Goal: Task Accomplishment & Management: Manage account settings

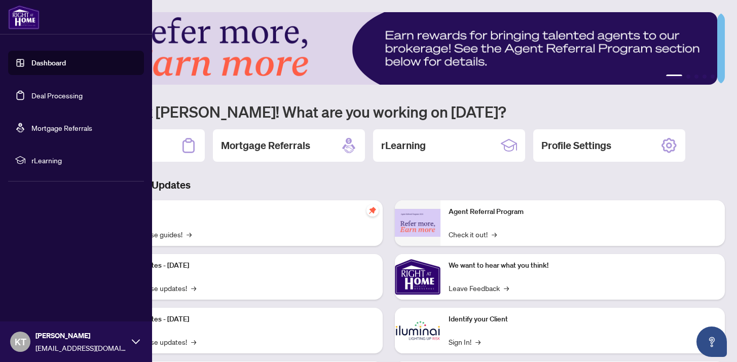
click at [51, 62] on link "Dashboard" at bounding box center [48, 62] width 34 height 9
click at [54, 95] on link "Deal Processing" at bounding box center [56, 95] width 51 height 9
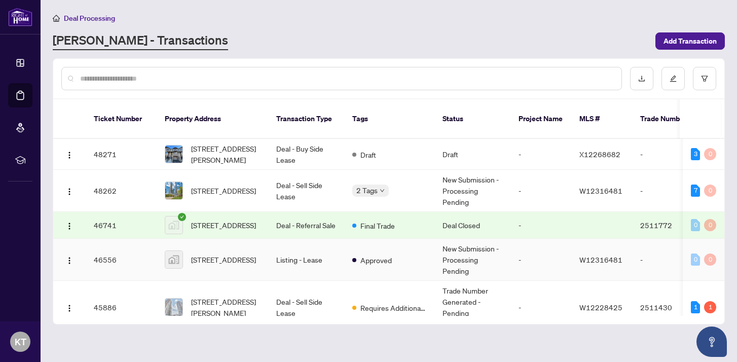
scroll to position [203, 0]
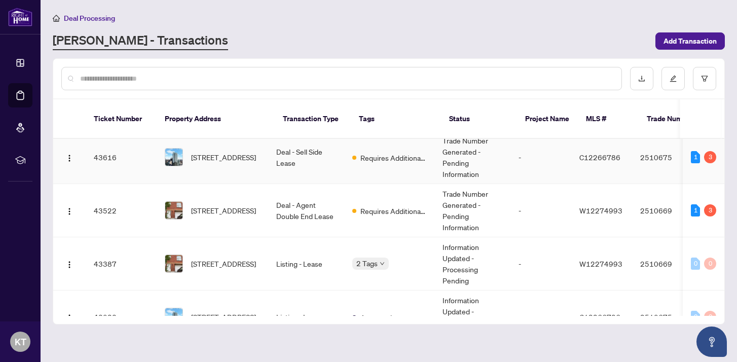
click at [256, 152] on span "[STREET_ADDRESS]" at bounding box center [223, 157] width 65 height 11
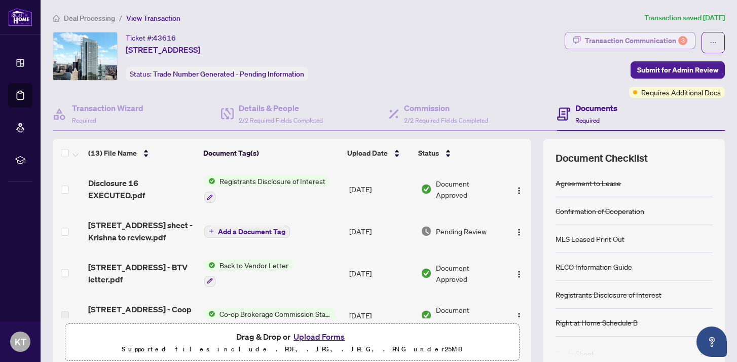
click at [627, 42] on div "Transaction Communication 3" at bounding box center [636, 40] width 102 height 16
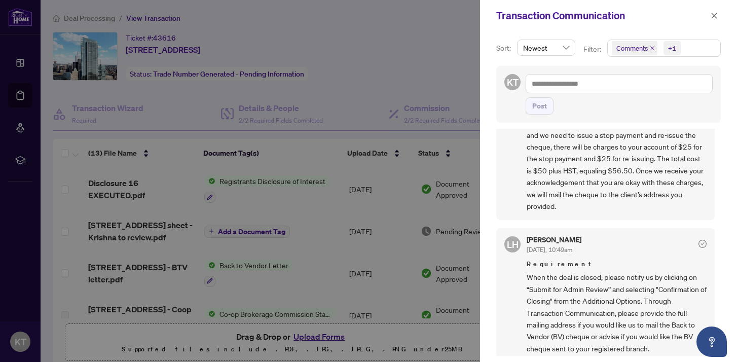
scroll to position [256, 0]
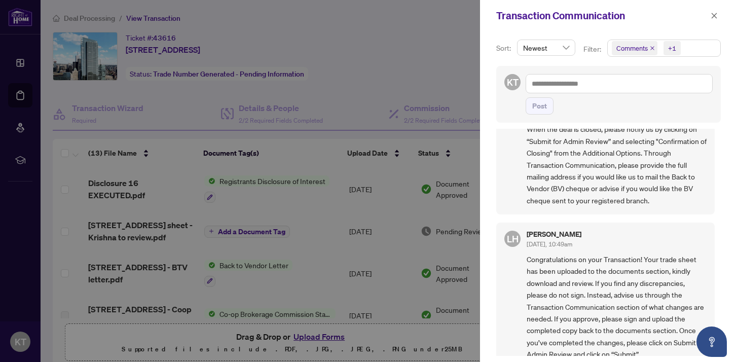
click at [439, 55] on div at bounding box center [368, 181] width 737 height 362
click at [717, 17] on icon "close" at bounding box center [714, 15] width 7 height 7
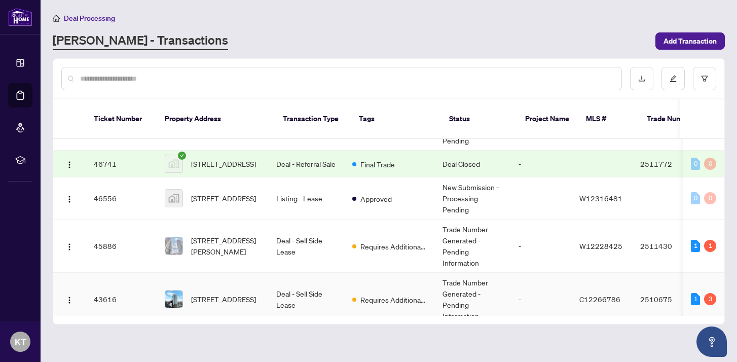
scroll to position [196, 0]
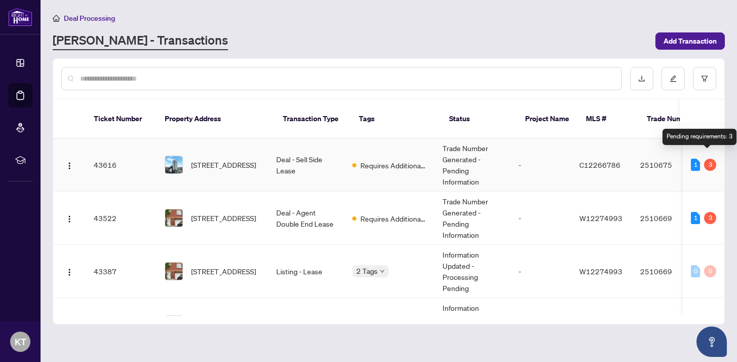
click at [712, 159] on div "3" at bounding box center [710, 165] width 12 height 12
click at [301, 150] on td "Deal - Sell Side Lease" at bounding box center [306, 164] width 76 height 53
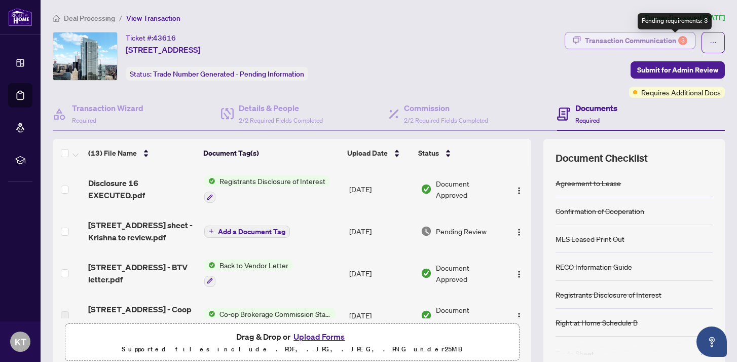
click at [679, 41] on div "3" at bounding box center [683, 40] width 9 height 9
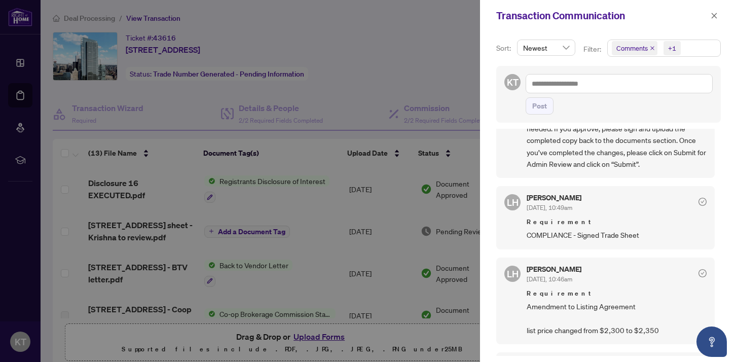
scroll to position [450, 0]
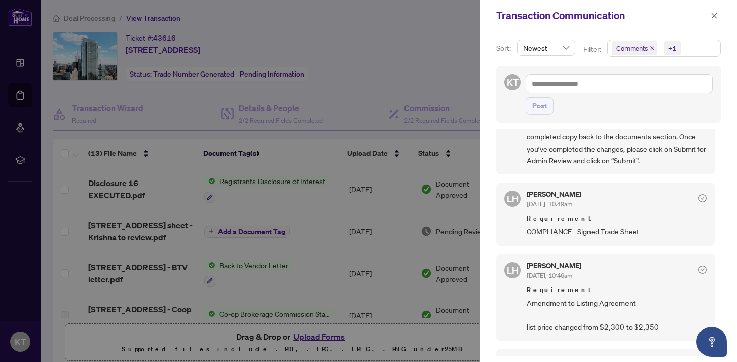
click at [405, 65] on div at bounding box center [368, 181] width 737 height 362
click at [714, 16] on icon "close" at bounding box center [715, 16] width 6 height 6
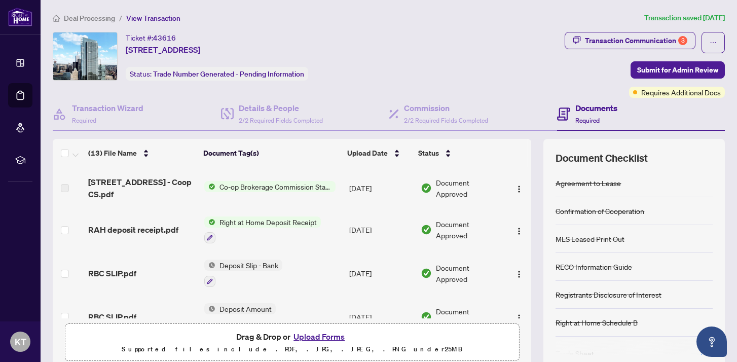
scroll to position [336, 0]
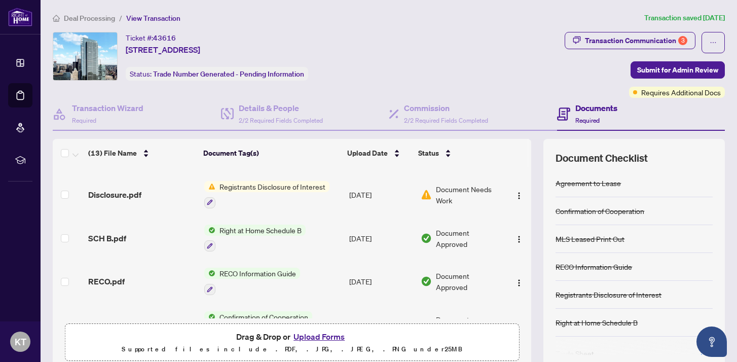
click at [300, 183] on span "Registrants Disclosure of Interest" at bounding box center [273, 186] width 114 height 11
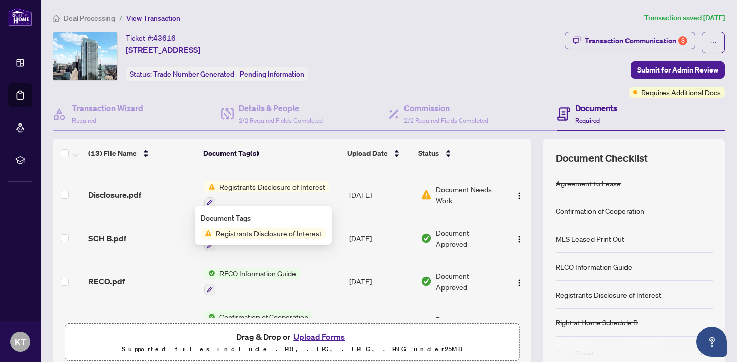
click at [286, 234] on span "Registrants Disclosure of Interest" at bounding box center [269, 233] width 114 height 11
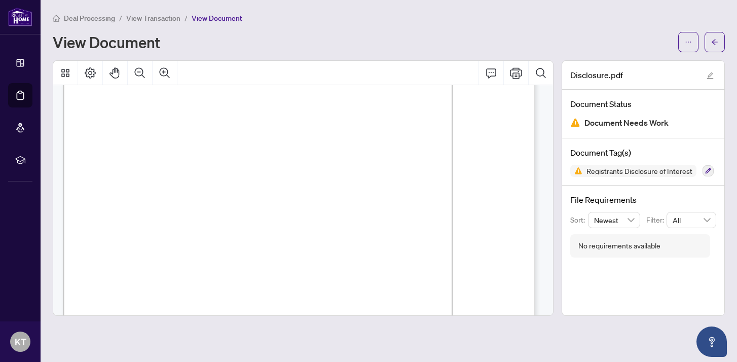
scroll to position [23, 0]
click at [717, 47] on span "button" at bounding box center [715, 42] width 7 height 16
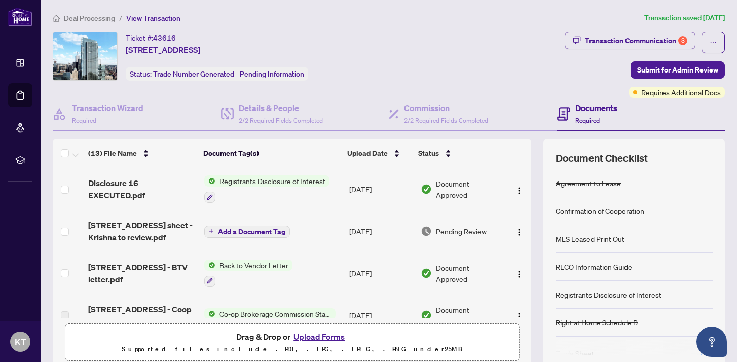
click at [450, 231] on span "Pending Review" at bounding box center [461, 231] width 51 height 11
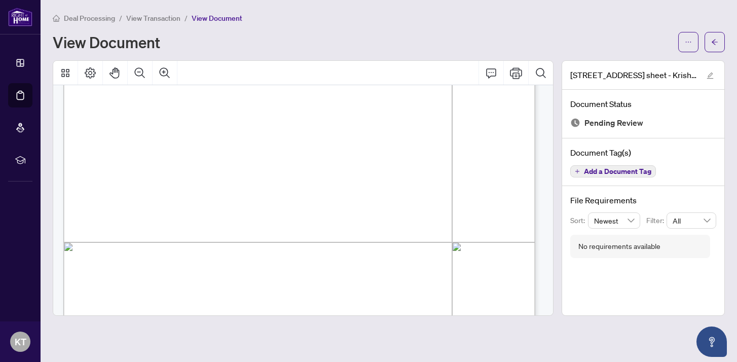
scroll to position [273, 0]
click at [520, 76] on icon "Print" at bounding box center [516, 72] width 12 height 11
drag, startPoint x: 420, startPoint y: 135, endPoint x: 348, endPoint y: 125, distance: 73.2
click at [348, 125] on div "Right at Home Realty 2510675 [STREET_ADDRESS] Property: Type: RESIDENTIAL Class…" at bounding box center [304, 132] width 482 height 621
click at [517, 73] on icon "Print" at bounding box center [516, 73] width 12 height 12
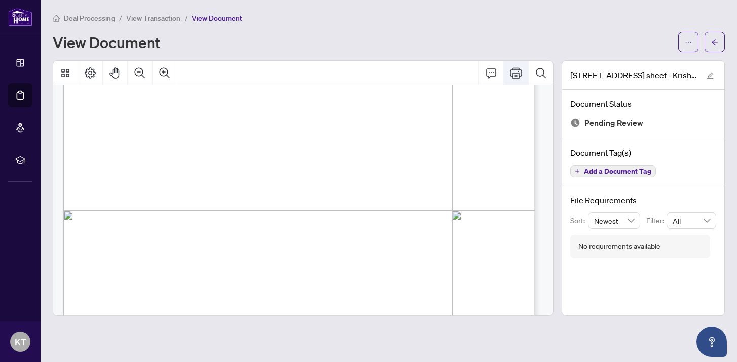
click at [519, 75] on icon "Print" at bounding box center [516, 72] width 12 height 11
click at [718, 41] on icon "arrow-left" at bounding box center [715, 42] width 7 height 7
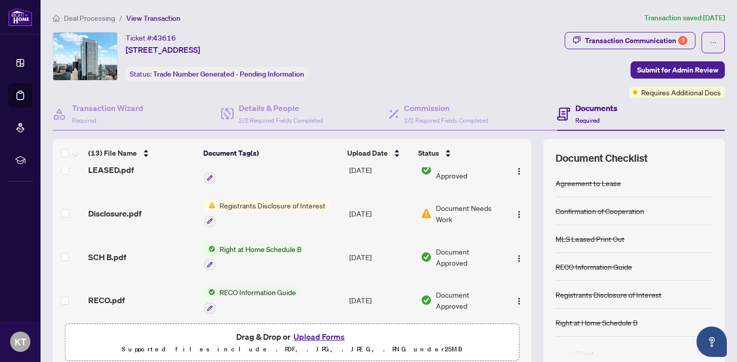
scroll to position [407, 0]
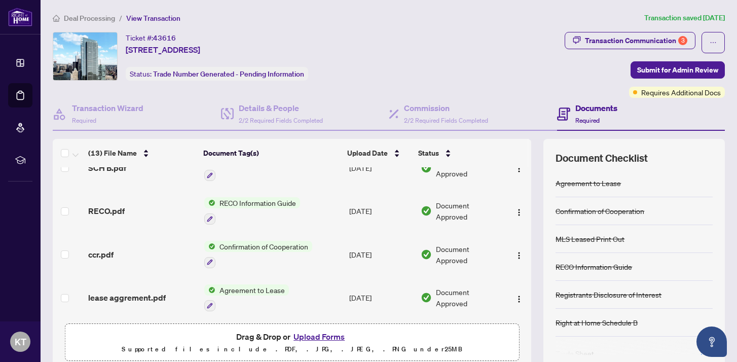
click at [315, 335] on button "Upload Forms" at bounding box center [319, 336] width 57 height 13
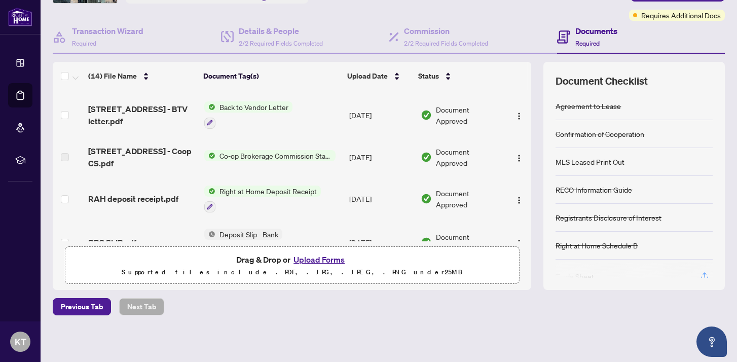
scroll to position [0, 0]
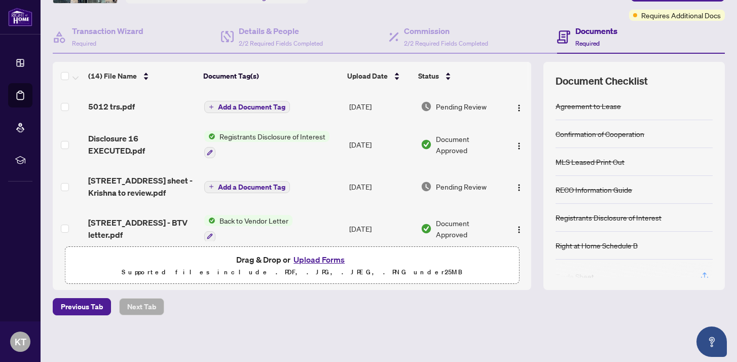
click at [268, 108] on span "Add a Document Tag" at bounding box center [251, 106] width 67 height 7
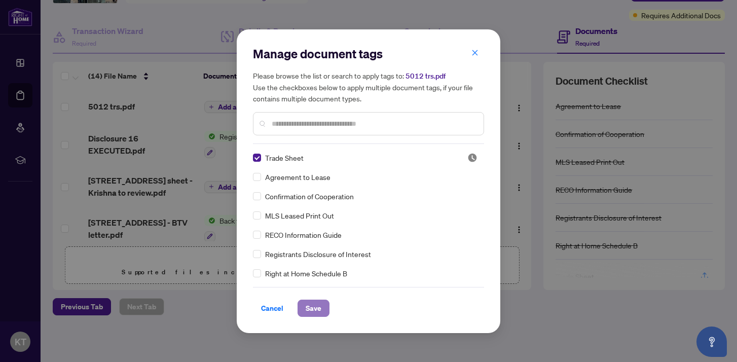
click at [310, 307] on span "Save" at bounding box center [314, 308] width 16 height 16
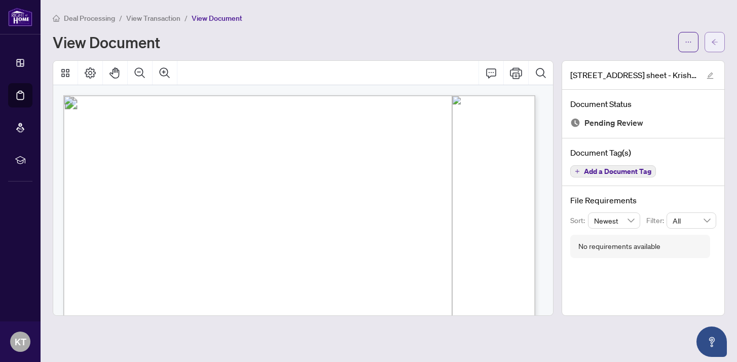
click at [714, 45] on span "button" at bounding box center [715, 42] width 7 height 16
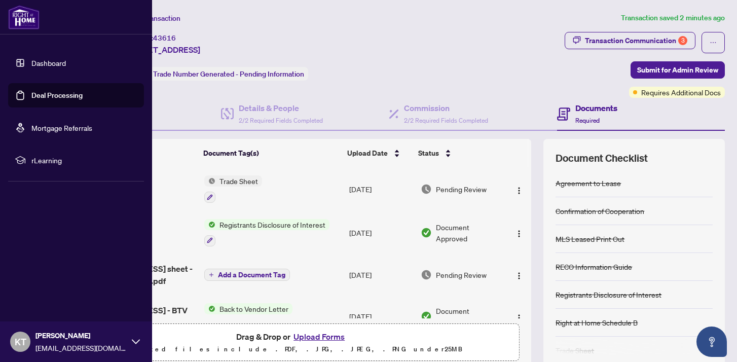
click at [32, 93] on link "Deal Processing" at bounding box center [56, 95] width 51 height 9
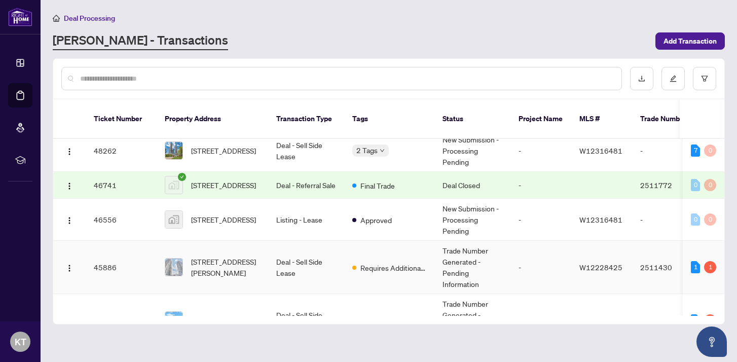
scroll to position [91, 0]
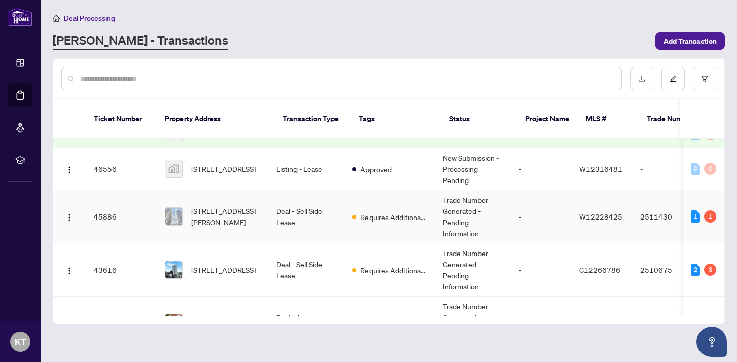
click at [706, 210] on div "1" at bounding box center [710, 216] width 12 height 12
click at [296, 212] on td "Deal - Sell Side Lease" at bounding box center [306, 216] width 76 height 53
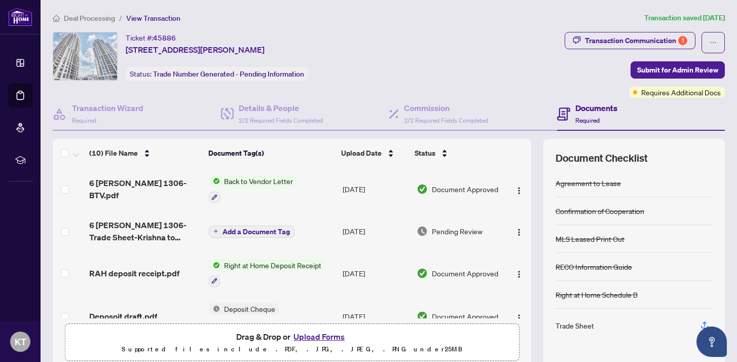
click at [262, 232] on span "Add a Document Tag" at bounding box center [256, 231] width 67 height 7
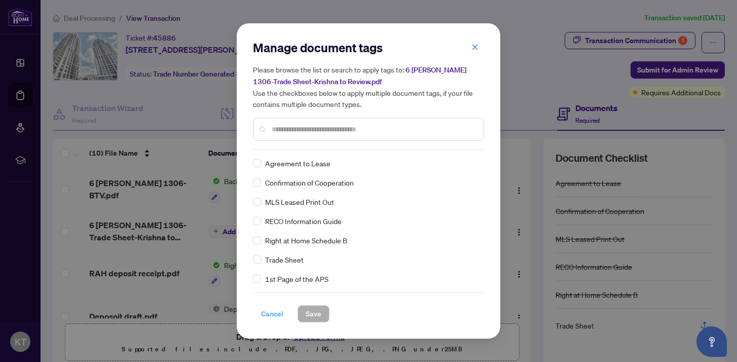
click at [278, 315] on span "Cancel" at bounding box center [272, 314] width 22 height 16
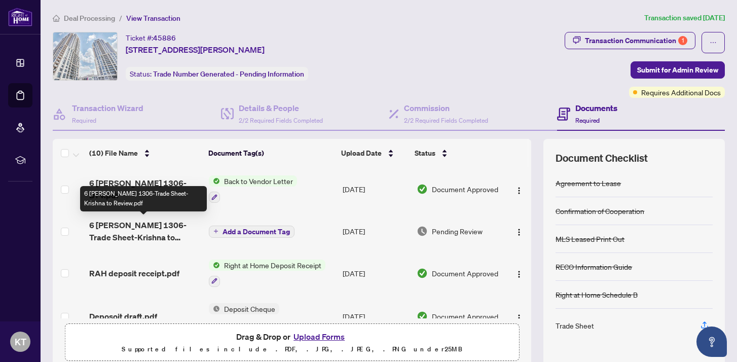
click at [144, 227] on span "6 [PERSON_NAME] 1306-Trade Sheet-Krishna to Review.pdf" at bounding box center [145, 231] width 112 height 24
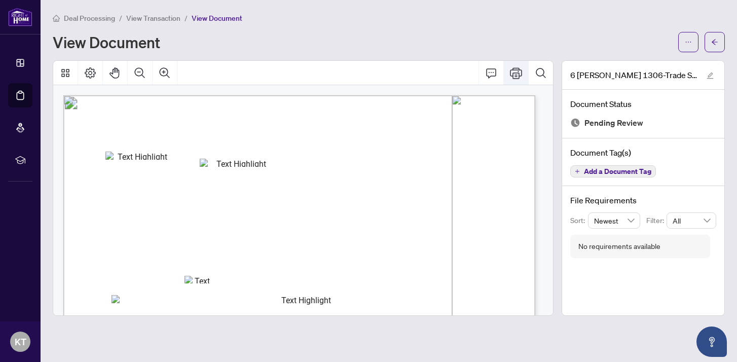
click at [515, 75] on icon "Print" at bounding box center [516, 73] width 12 height 12
click at [716, 43] on icon "arrow-left" at bounding box center [715, 42] width 7 height 7
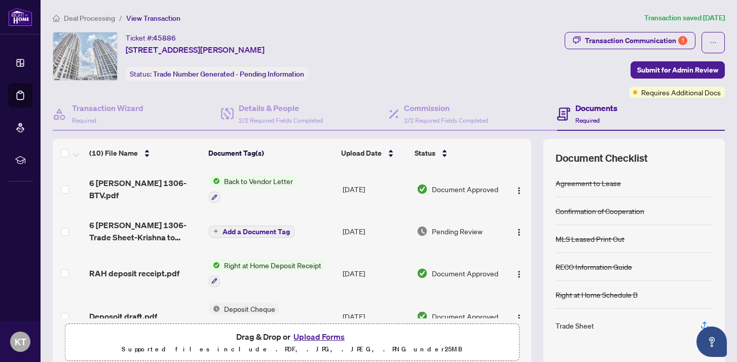
click at [336, 338] on button "Upload Forms" at bounding box center [319, 336] width 57 height 13
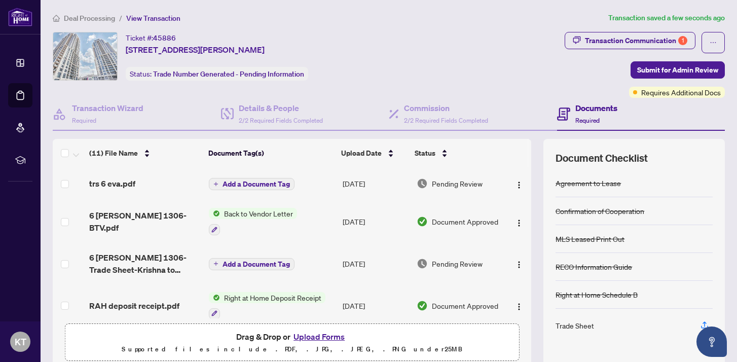
click at [261, 186] on span "Add a Document Tag" at bounding box center [256, 184] width 67 height 7
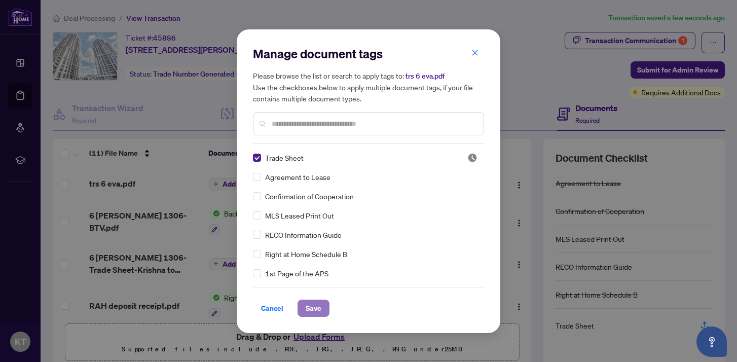
click at [315, 308] on span "Save" at bounding box center [314, 308] width 16 height 16
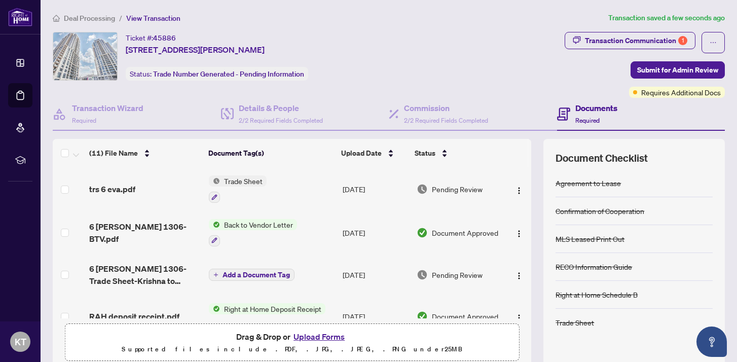
click at [238, 180] on span "Trade Sheet" at bounding box center [243, 180] width 47 height 11
click at [573, 83] on div "Transaction Communication 1 Submit for Admin Review Requires Additional Docs" at bounding box center [645, 65] width 160 height 66
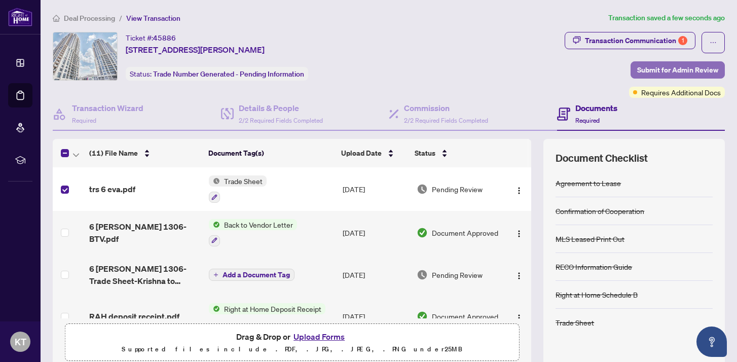
click at [673, 74] on span "Submit for Admin Review" at bounding box center [677, 70] width 81 height 16
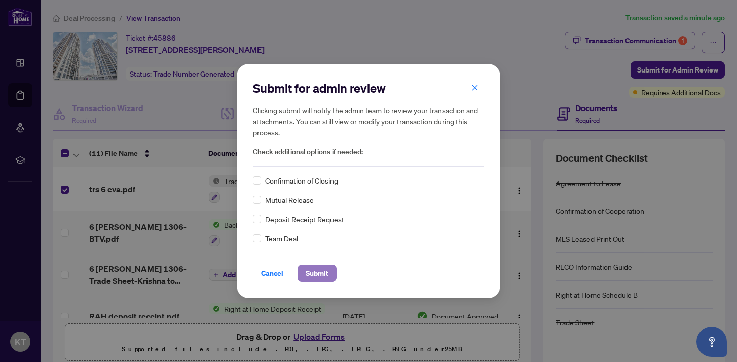
click at [320, 273] on span "Submit" at bounding box center [317, 273] width 23 height 16
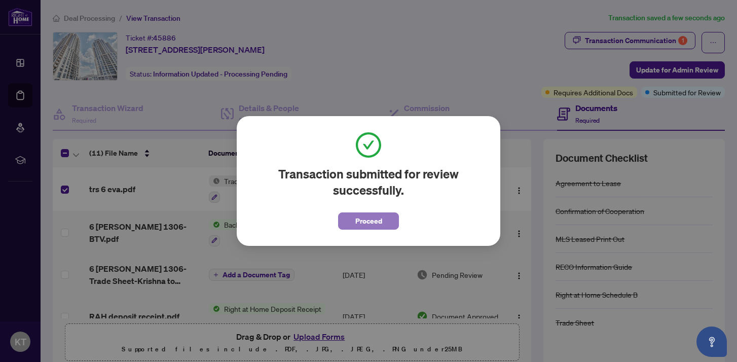
click at [363, 220] on span "Proceed" at bounding box center [369, 221] width 27 height 16
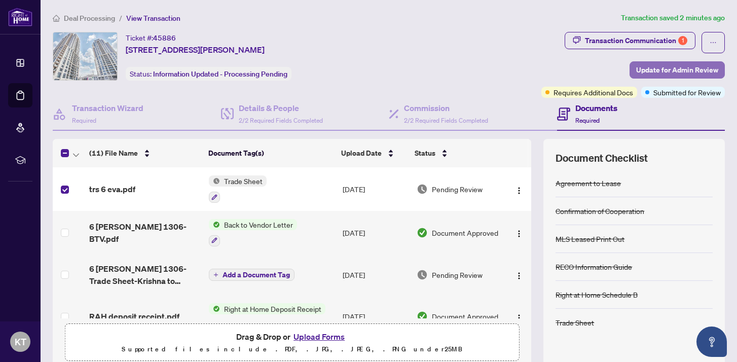
click at [669, 70] on span "Update for Admin Review" at bounding box center [677, 70] width 82 height 16
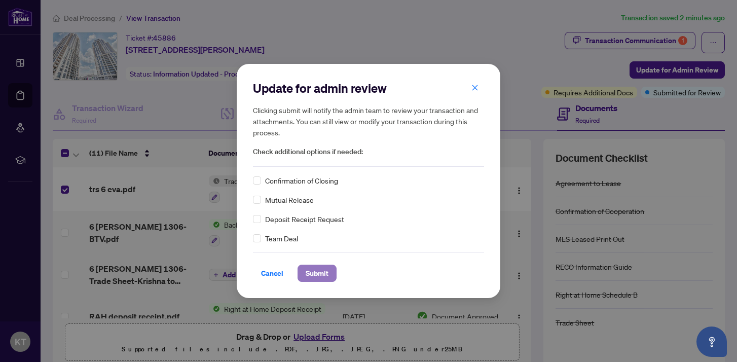
click at [317, 275] on span "Submit" at bounding box center [317, 273] width 23 height 16
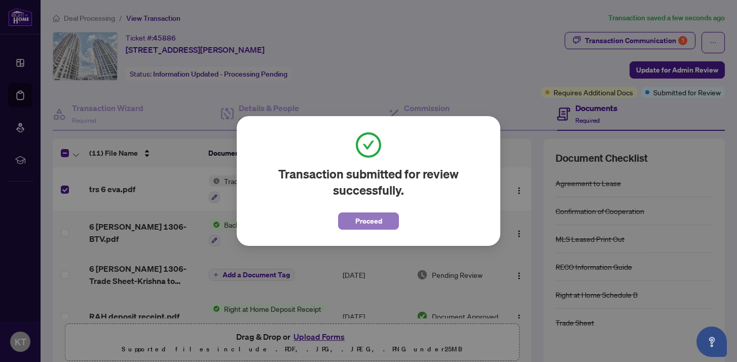
click at [369, 224] on span "Proceed" at bounding box center [369, 221] width 27 height 16
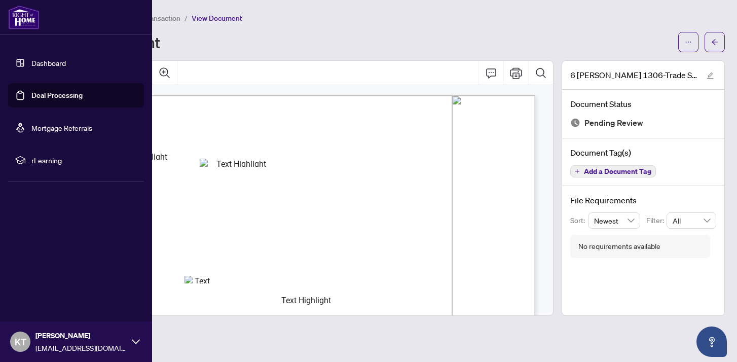
click at [45, 96] on link "Deal Processing" at bounding box center [56, 95] width 51 height 9
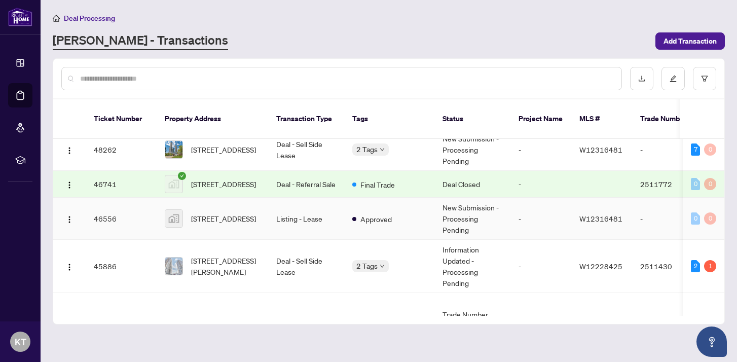
scroll to position [85, 0]
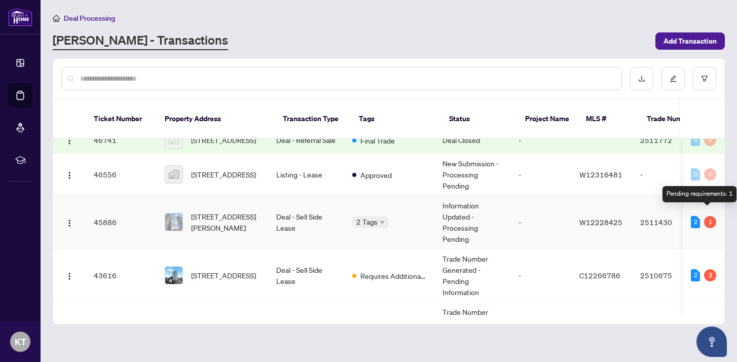
click at [708, 216] on div "1" at bounding box center [710, 222] width 12 height 12
click at [287, 213] on td "Deal - Sell Side Lease" at bounding box center [306, 222] width 76 height 53
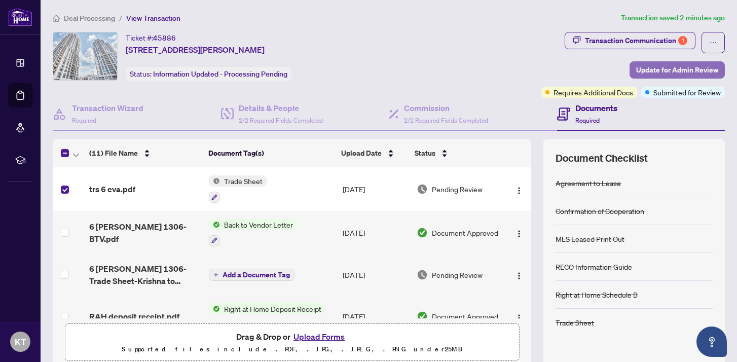
click at [663, 70] on span "Update for Admin Review" at bounding box center [677, 70] width 82 height 16
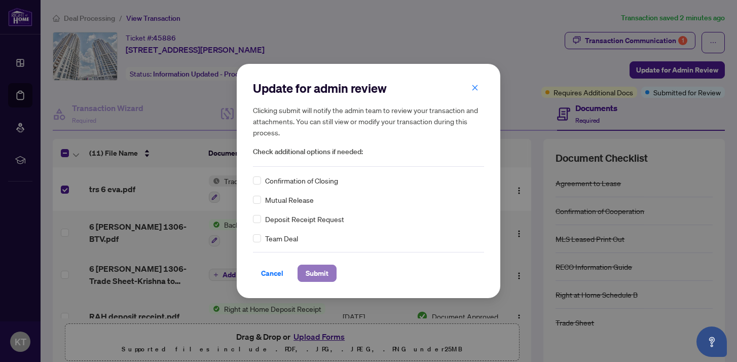
click at [316, 275] on span "Submit" at bounding box center [317, 273] width 23 height 16
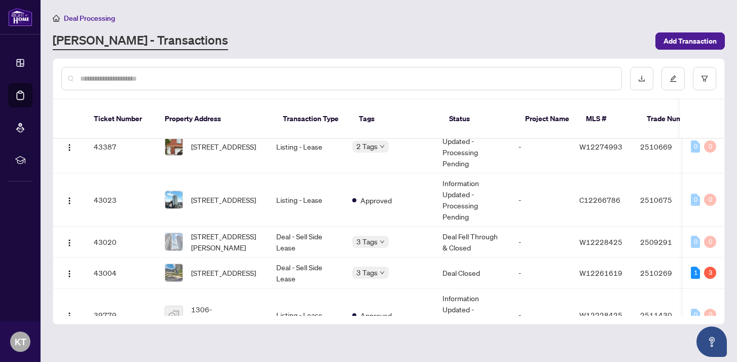
scroll to position [208, 0]
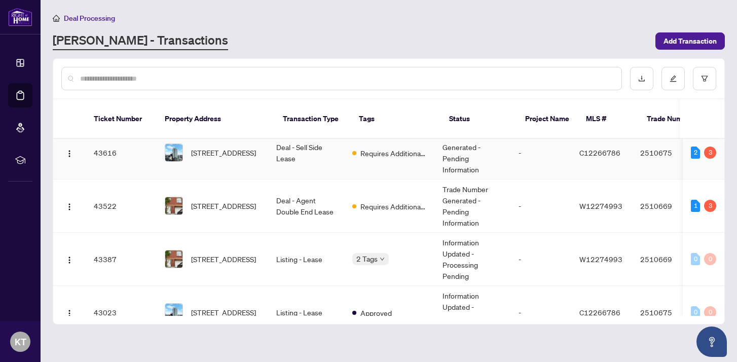
click at [241, 151] on span "[STREET_ADDRESS]" at bounding box center [223, 152] width 65 height 11
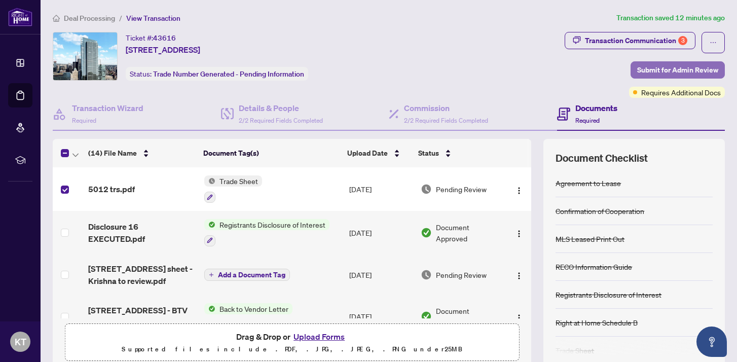
click at [679, 67] on span "Submit for Admin Review" at bounding box center [677, 70] width 81 height 16
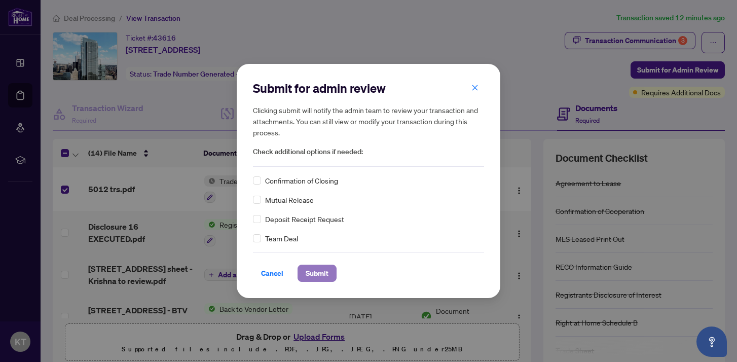
click at [325, 271] on span "Submit" at bounding box center [317, 273] width 23 height 16
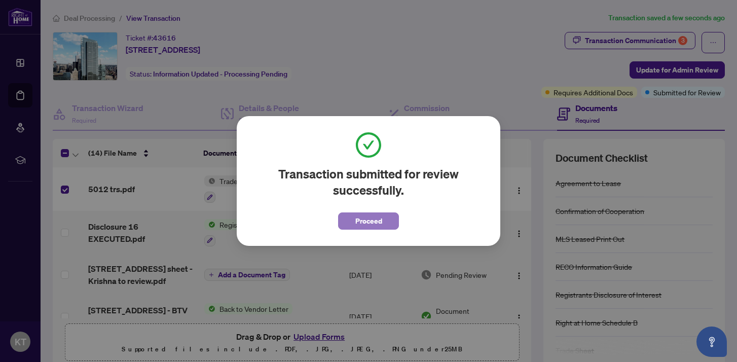
click at [372, 223] on span "Proceed" at bounding box center [369, 221] width 27 height 16
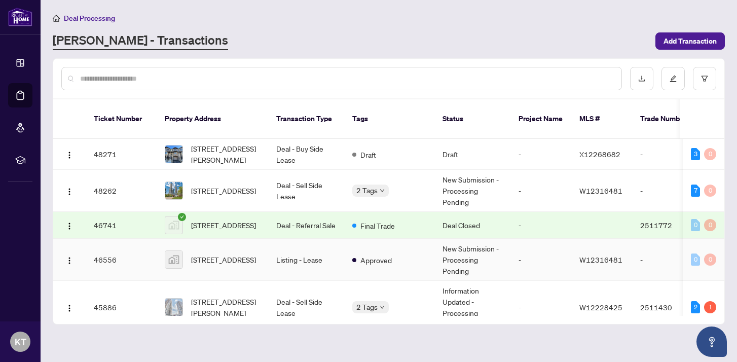
scroll to position [224, 0]
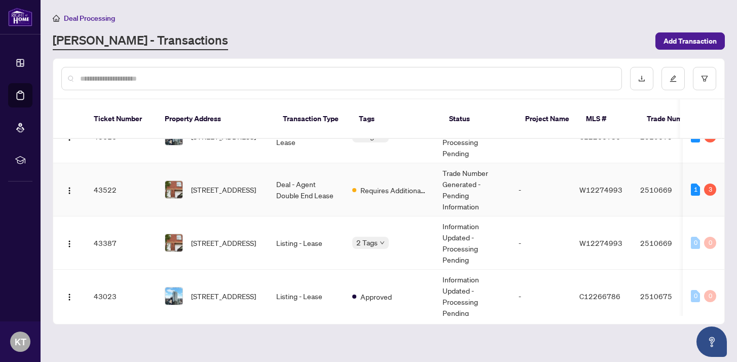
click at [233, 186] on span "[STREET_ADDRESS]" at bounding box center [223, 189] width 65 height 11
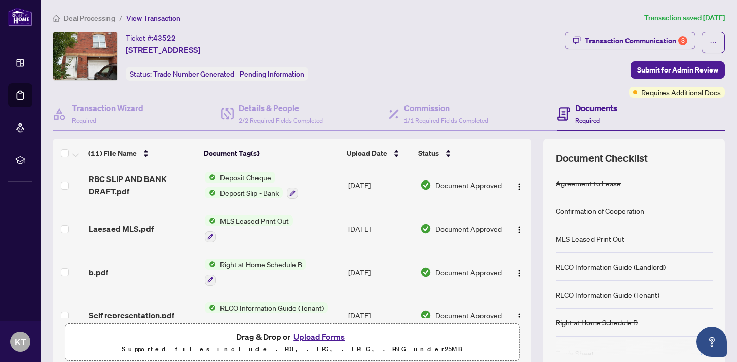
scroll to position [312, 0]
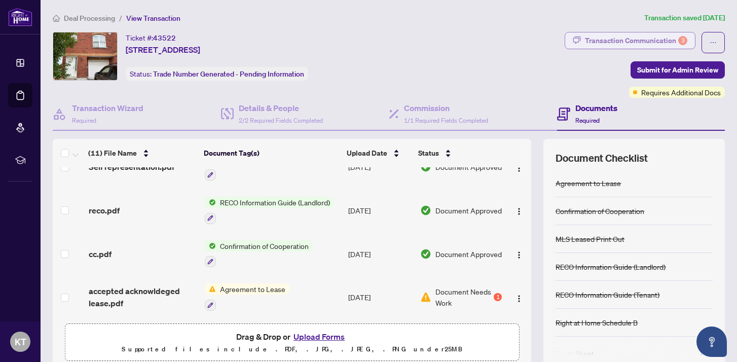
click at [679, 44] on div "3" at bounding box center [683, 40] width 9 height 9
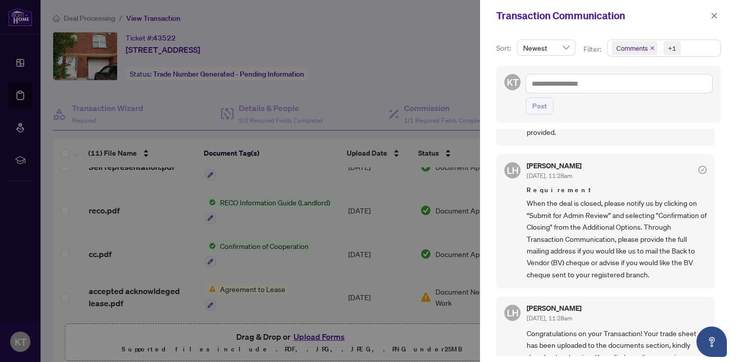
scroll to position [276, 0]
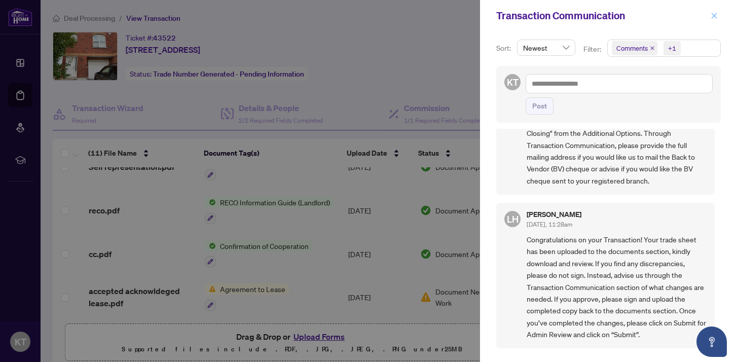
click at [717, 20] on span "button" at bounding box center [714, 16] width 7 height 16
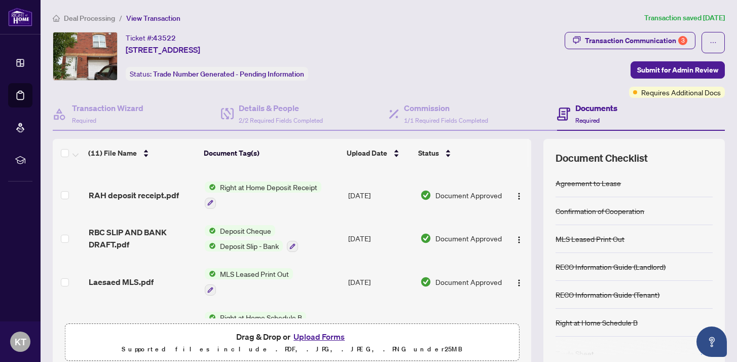
scroll to position [0, 0]
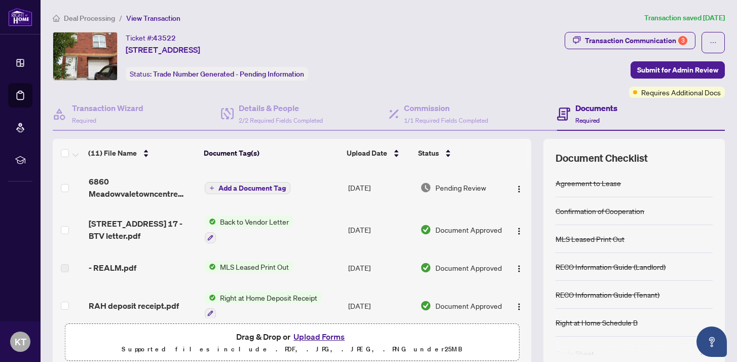
click at [259, 219] on span "Back to Vendor Letter" at bounding box center [254, 221] width 77 height 11
click at [231, 270] on span "Back to Vendor Letter" at bounding box center [239, 270] width 77 height 11
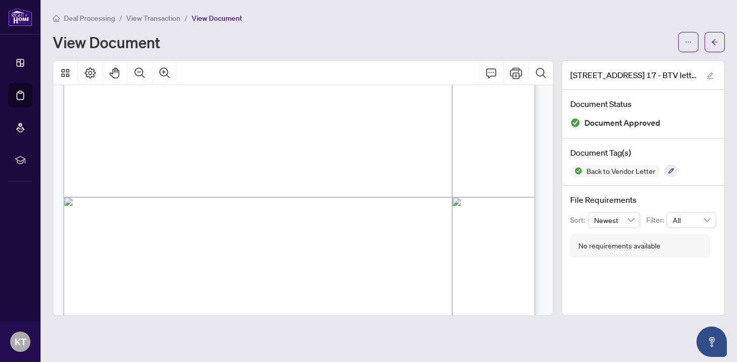
scroll to position [211, 0]
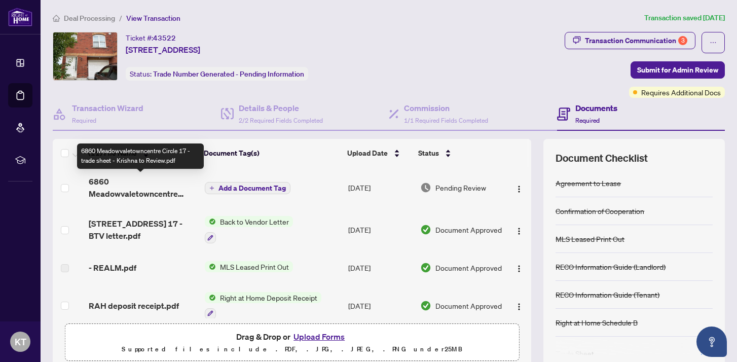
click at [162, 190] on span "6860 Meadowvaletowncentre Circle 17 - trade sheet - Krishna to Review.pdf" at bounding box center [143, 187] width 109 height 24
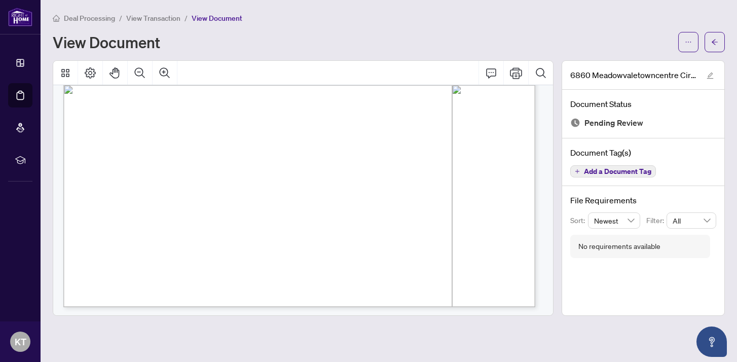
scroll to position [401, 0]
click at [518, 74] on icon "Print" at bounding box center [516, 73] width 12 height 12
click at [717, 45] on icon "arrow-left" at bounding box center [715, 42] width 7 height 7
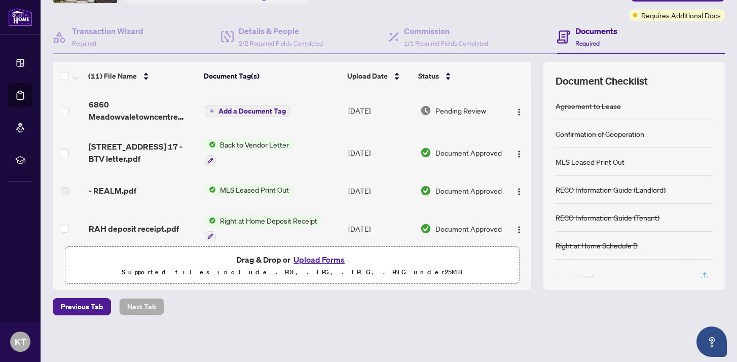
click at [254, 112] on span "Add a Document Tag" at bounding box center [252, 111] width 67 height 7
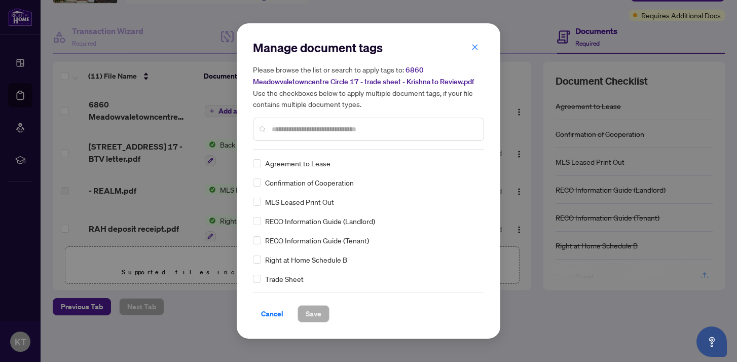
click at [109, 113] on div "Manage document tags Please browse the list or search to apply tags to: [STREET…" at bounding box center [368, 181] width 737 height 362
click at [274, 320] on span "Cancel" at bounding box center [272, 314] width 22 height 16
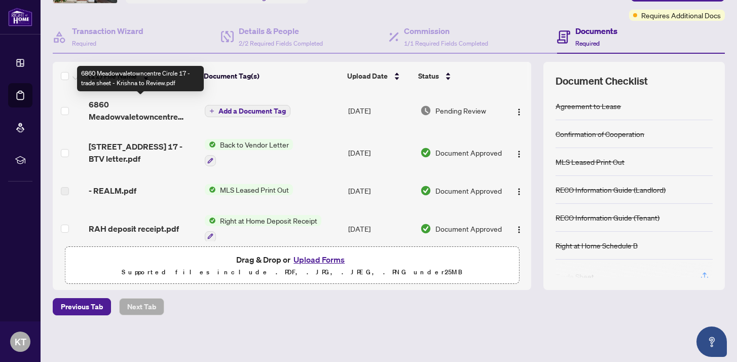
click at [130, 116] on span "6860 Meadowvaletowncentre Circle 17 - trade sheet - Krishna to Review.pdf" at bounding box center [143, 110] width 109 height 24
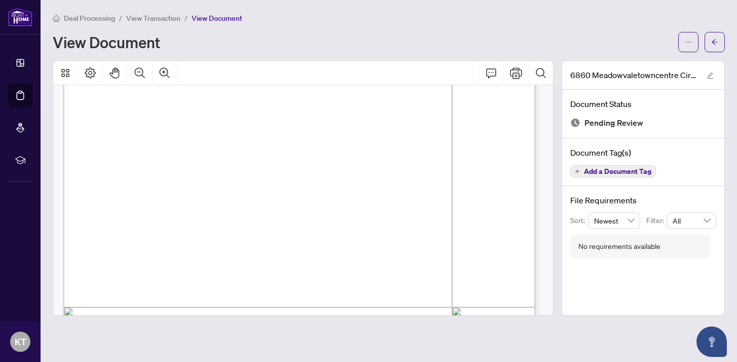
scroll to position [247, 0]
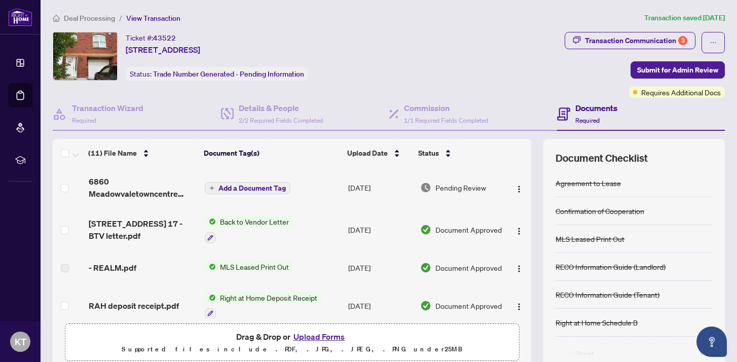
click at [237, 189] on span "Add a Document Tag" at bounding box center [252, 188] width 67 height 7
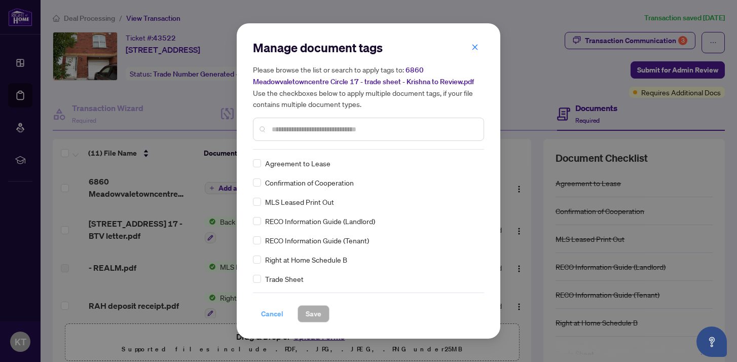
click at [269, 315] on span "Cancel" at bounding box center [272, 314] width 22 height 16
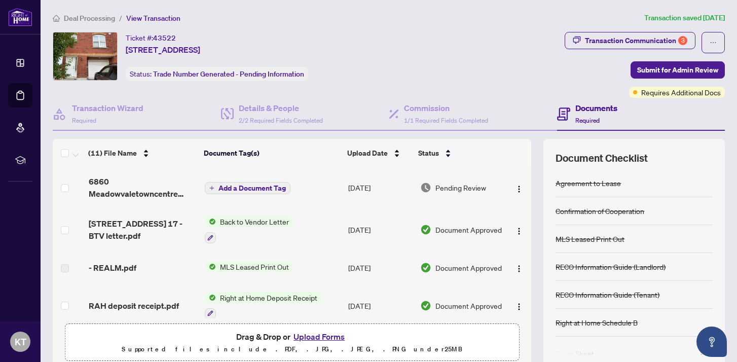
click at [318, 337] on button "Upload Forms" at bounding box center [319, 336] width 57 height 13
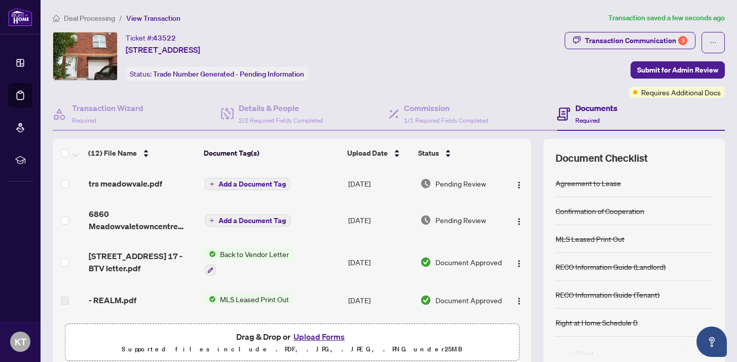
click at [249, 185] on span "Add a Document Tag" at bounding box center [252, 184] width 67 height 7
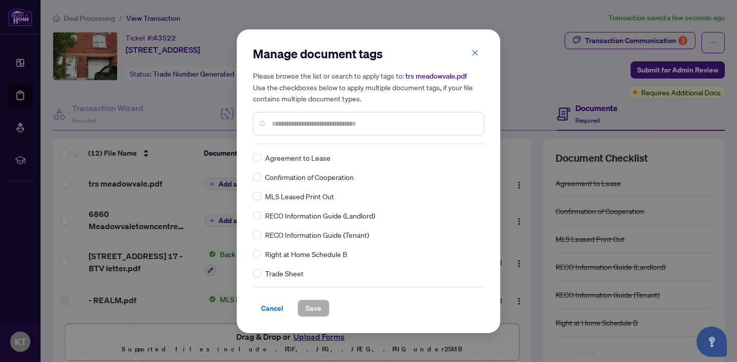
click at [252, 274] on div "Manage document tags Please browse the list or search to apply tags to: trs mea…" at bounding box center [369, 181] width 264 height 304
click at [313, 308] on span "Save" at bounding box center [314, 308] width 16 height 16
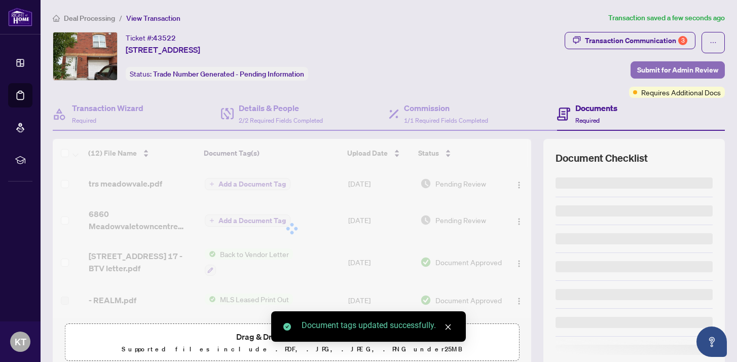
click at [665, 72] on span "Submit for Admin Review" at bounding box center [677, 70] width 81 height 16
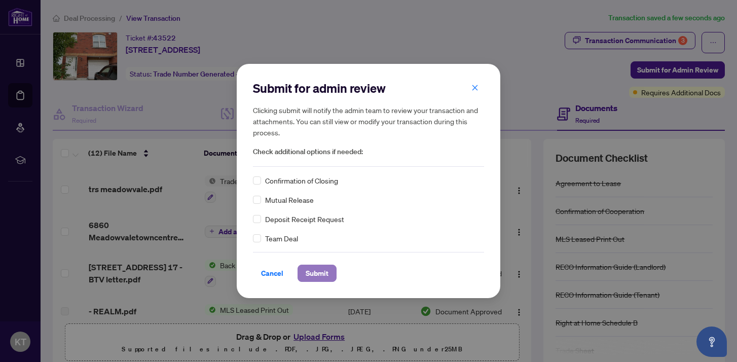
click at [310, 270] on span "Submit" at bounding box center [317, 273] width 23 height 16
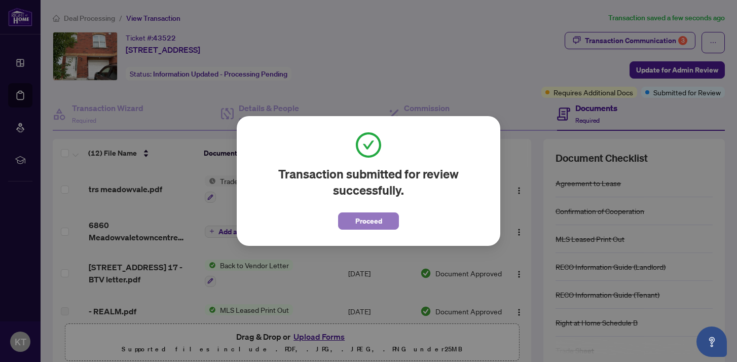
click at [381, 229] on span "Proceed" at bounding box center [369, 221] width 27 height 16
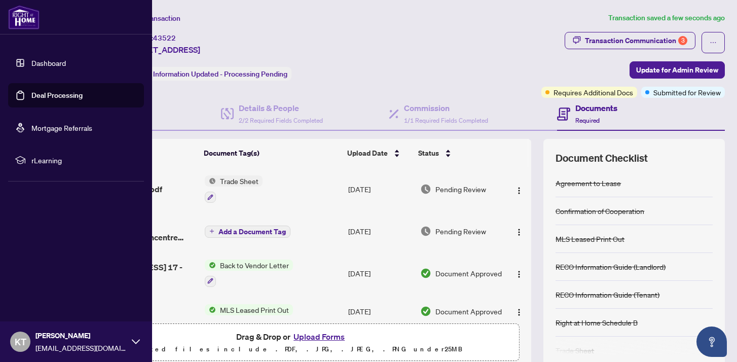
click at [50, 99] on link "Deal Processing" at bounding box center [56, 95] width 51 height 9
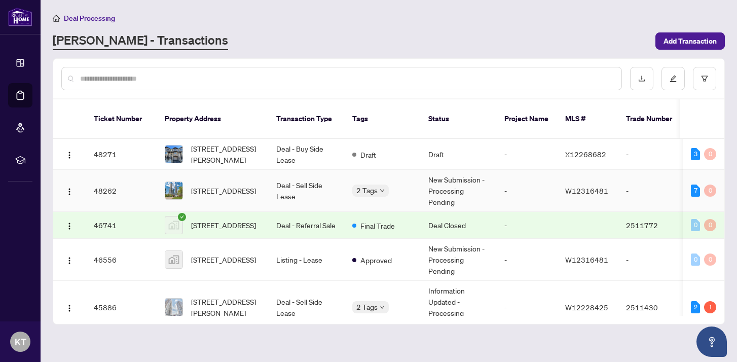
click at [255, 185] on span "[STREET_ADDRESS]" at bounding box center [223, 190] width 65 height 11
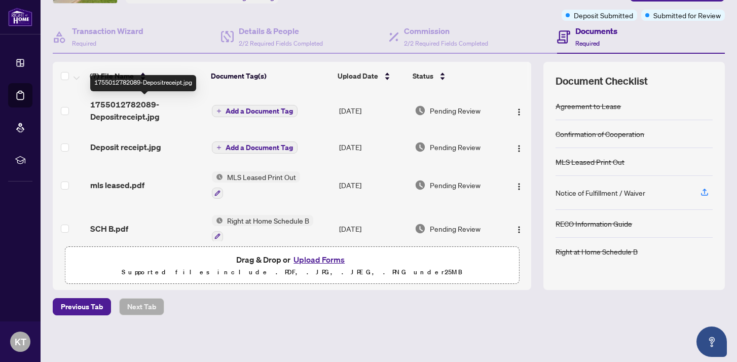
click at [128, 107] on span "1755012782089-Depositreceipt.jpg" at bounding box center [147, 110] width 114 height 24
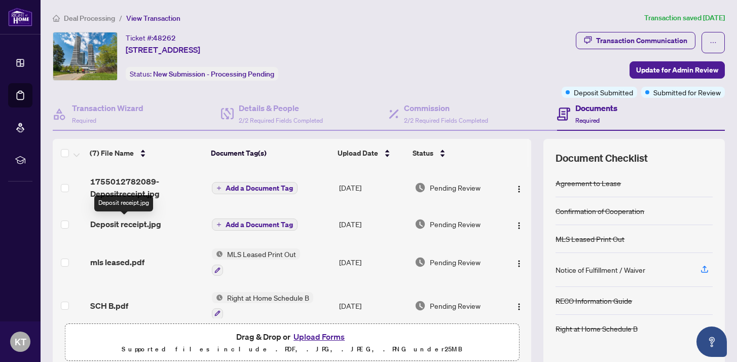
click at [131, 227] on span "Deposit receipt.jpg" at bounding box center [125, 224] width 71 height 12
click at [59, 223] on td at bounding box center [69, 224] width 33 height 32
click at [69, 223] on td at bounding box center [69, 224] width 33 height 32
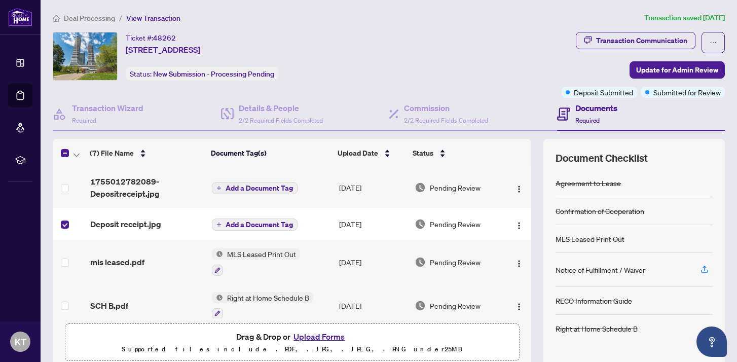
click at [259, 227] on span "Add a Document Tag" at bounding box center [259, 224] width 67 height 7
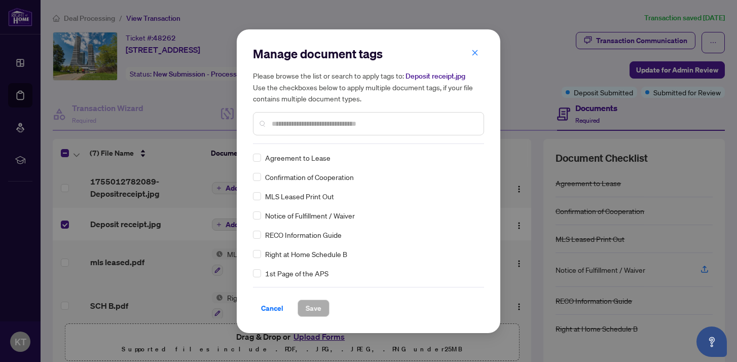
click at [274, 287] on div "Cancel Save" at bounding box center [368, 302] width 231 height 30
click at [273, 308] on span "Cancel" at bounding box center [272, 308] width 22 height 16
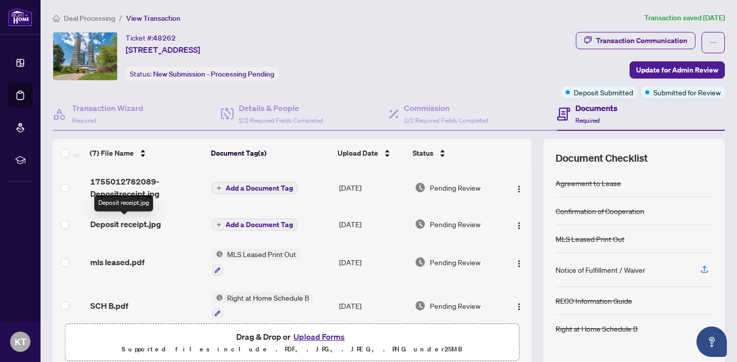
click at [130, 225] on span "Deposit receipt.jpg" at bounding box center [125, 224] width 71 height 12
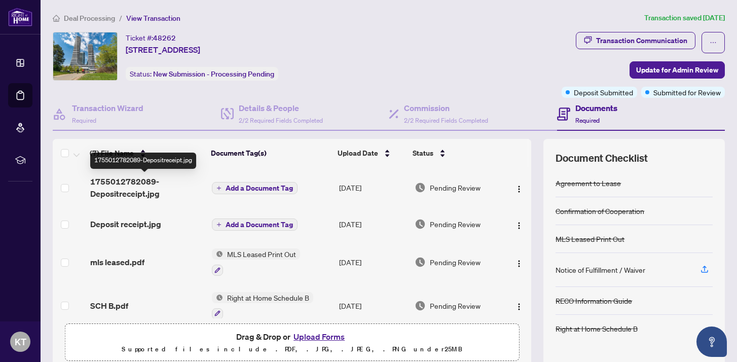
click at [133, 190] on span "1755012782089-Depositreceipt.jpg" at bounding box center [147, 187] width 114 height 24
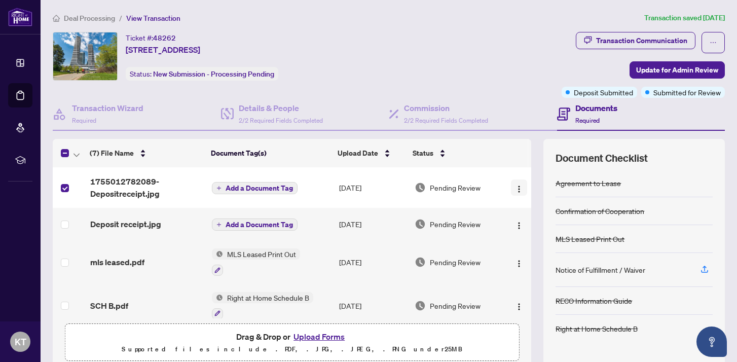
click at [515, 188] on img "button" at bounding box center [519, 189] width 8 height 8
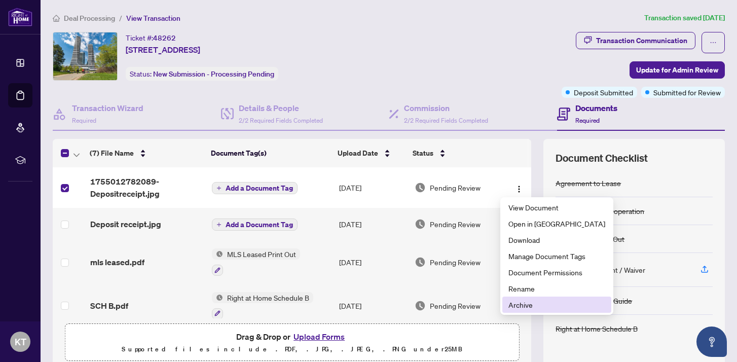
click at [531, 308] on span "Archive" at bounding box center [557, 304] width 97 height 11
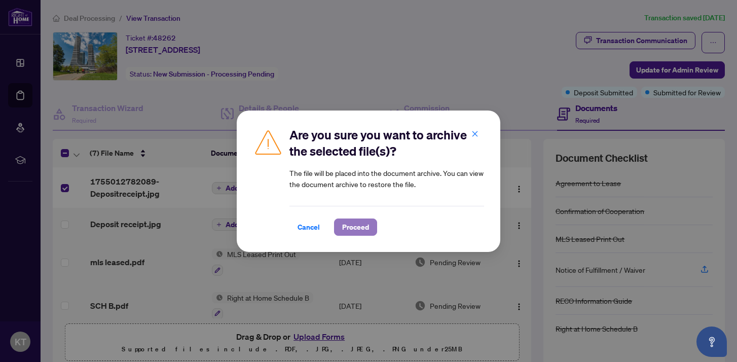
click at [352, 231] on span "Proceed" at bounding box center [355, 227] width 27 height 16
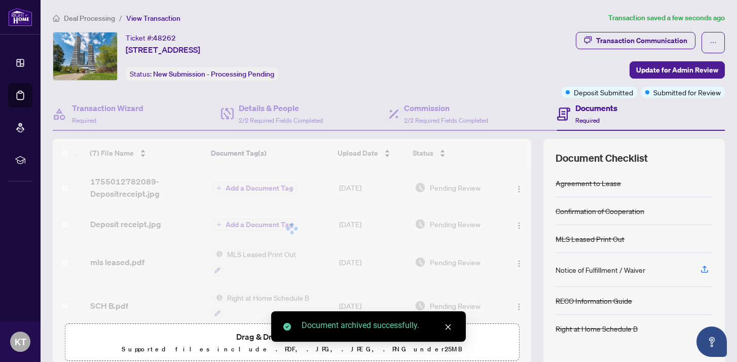
click at [65, 227] on div at bounding box center [292, 229] width 479 height 180
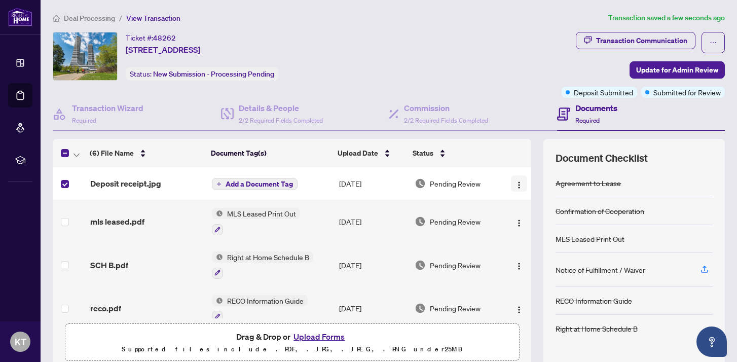
click at [515, 186] on img "button" at bounding box center [519, 185] width 8 height 8
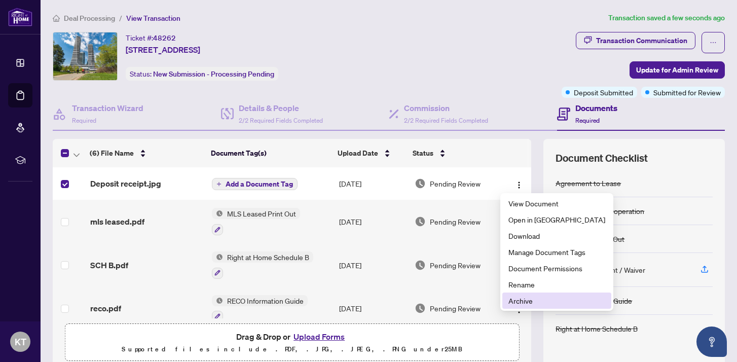
click at [529, 302] on span "Archive" at bounding box center [557, 300] width 97 height 11
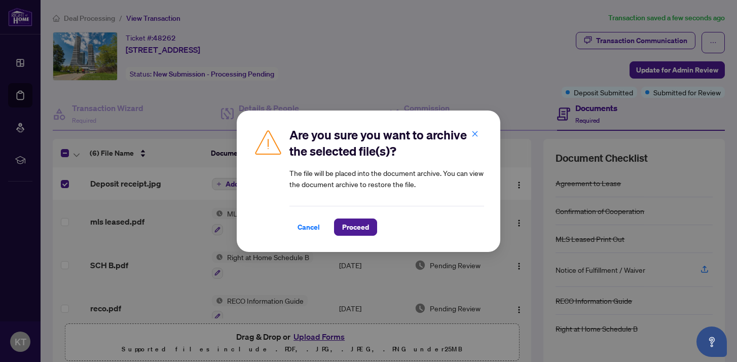
click at [65, 154] on div "Are you sure you want to archive the selected file(s)? The file will be placed …" at bounding box center [368, 181] width 737 height 362
click at [72, 157] on div "Are you sure you want to archive the selected file(s)? The file will be placed …" at bounding box center [368, 181] width 737 height 362
click at [358, 229] on span "Proceed" at bounding box center [355, 227] width 27 height 16
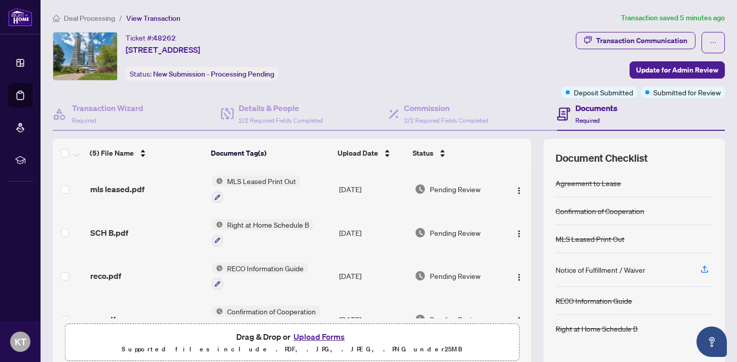
click at [329, 336] on button "Upload Forms" at bounding box center [319, 336] width 57 height 13
click at [316, 337] on button "Upload Forms" at bounding box center [319, 336] width 57 height 13
click at [328, 338] on button "Upload Forms" at bounding box center [319, 336] width 57 height 13
click at [333, 340] on button "Upload Forms" at bounding box center [319, 336] width 57 height 13
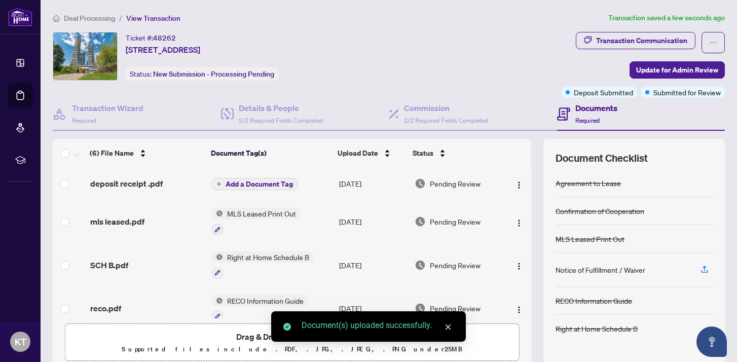
click at [267, 187] on span "Add a Document Tag" at bounding box center [259, 184] width 67 height 7
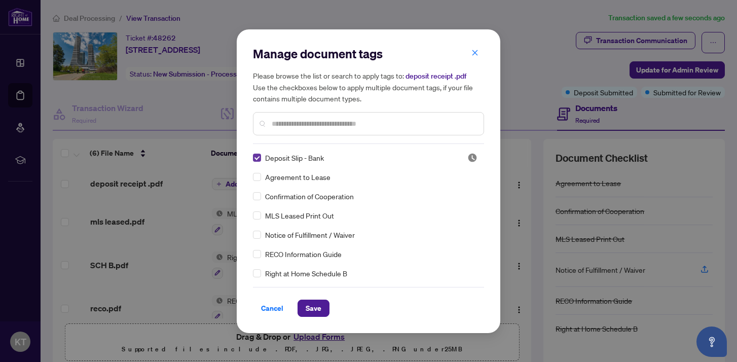
click at [258, 161] on label at bounding box center [257, 157] width 8 height 11
click at [318, 308] on span "Save" at bounding box center [314, 308] width 16 height 16
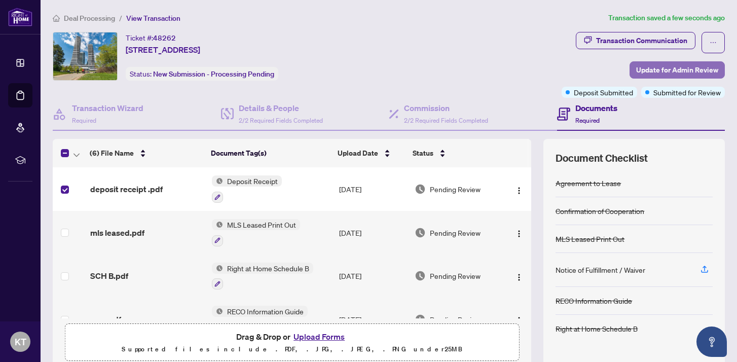
click at [685, 67] on span "Update for Admin Review" at bounding box center [677, 70] width 82 height 16
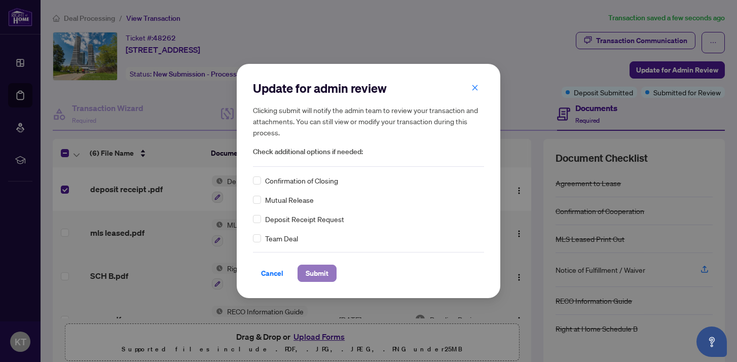
click at [321, 272] on span "Submit" at bounding box center [317, 273] width 23 height 16
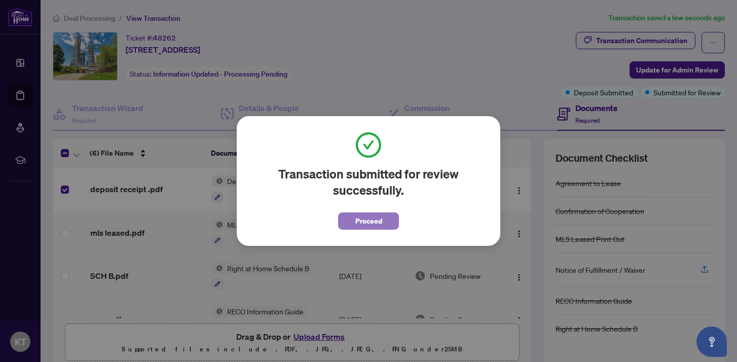
click at [366, 221] on span "Proceed" at bounding box center [369, 221] width 27 height 16
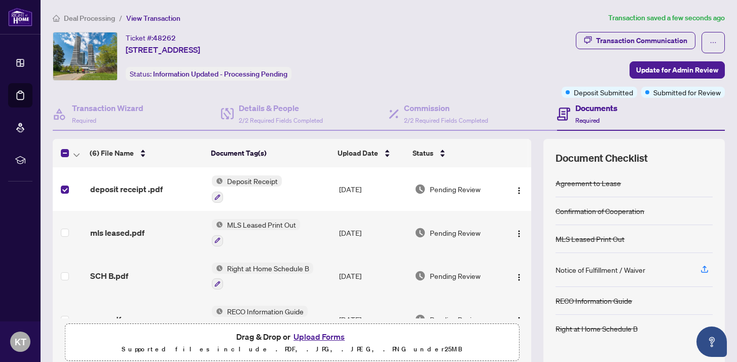
click at [132, 187] on span "deposit receipt .pdf" at bounding box center [126, 189] width 73 height 12
